Goal: Obtain resource: Download file/media

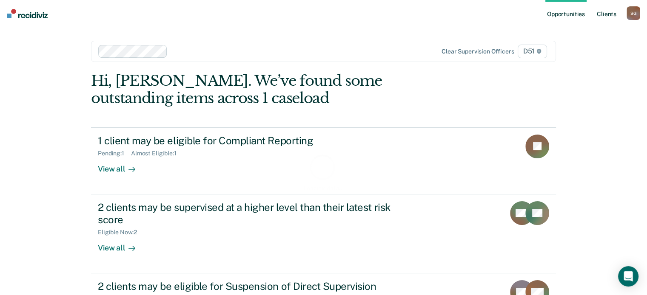
click at [605, 11] on link "Client s" at bounding box center [606, 13] width 23 height 27
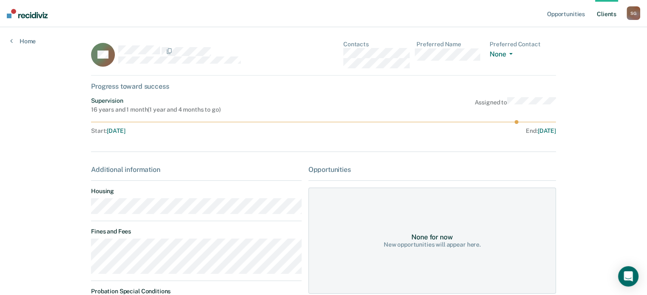
click at [65, 246] on div "Opportunities Client s [PERSON_NAME] S G Profile How it works Log Out Home CA C…" at bounding box center [323, 213] width 647 height 427
click at [28, 37] on link "Home" at bounding box center [23, 41] width 26 height 8
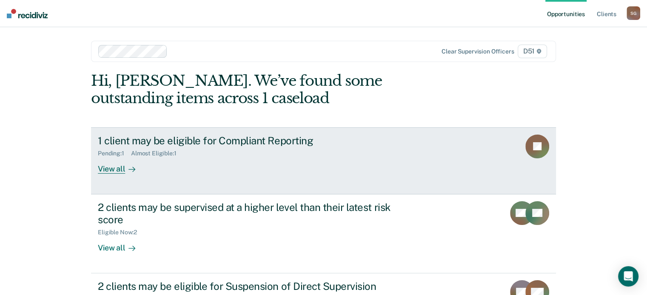
scroll to position [78, 0]
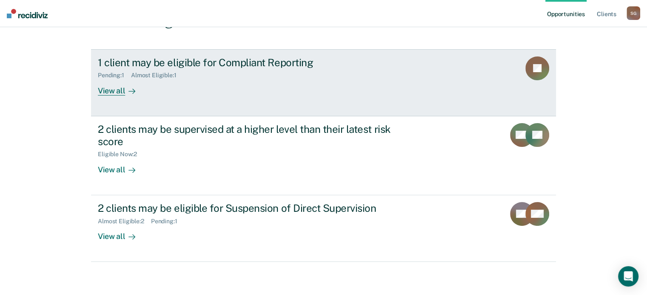
click at [288, 86] on div "1 client may be eligible for Compliant Reporting Pending : 1 Almost Eligible : …" at bounding box center [257, 76] width 319 height 39
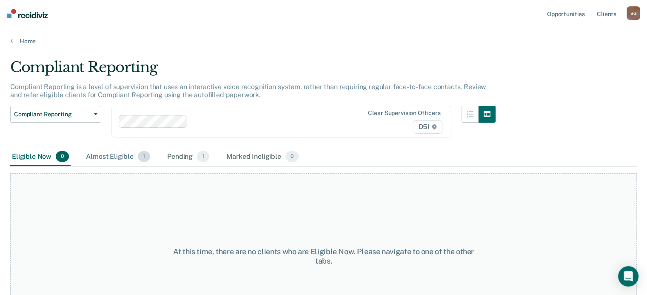
click at [105, 156] on div "Almost Eligible 1" at bounding box center [118, 157] width 68 height 19
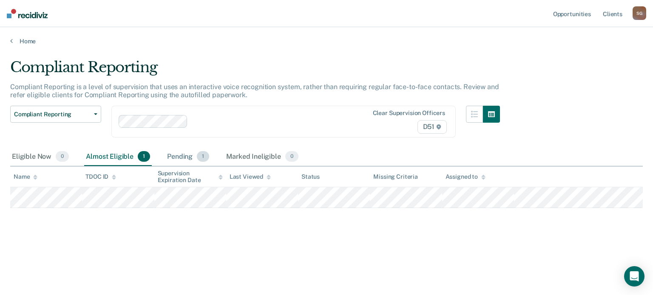
click at [179, 160] on div "Pending 1" at bounding box center [187, 157] width 45 height 19
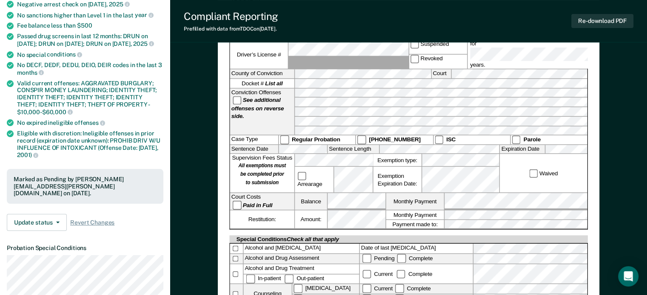
scroll to position [80, 0]
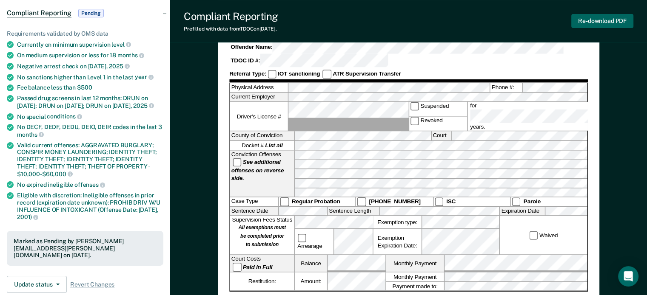
click at [597, 15] on button "Re-download PDF" at bounding box center [602, 21] width 62 height 14
